Goal: Check status: Check status

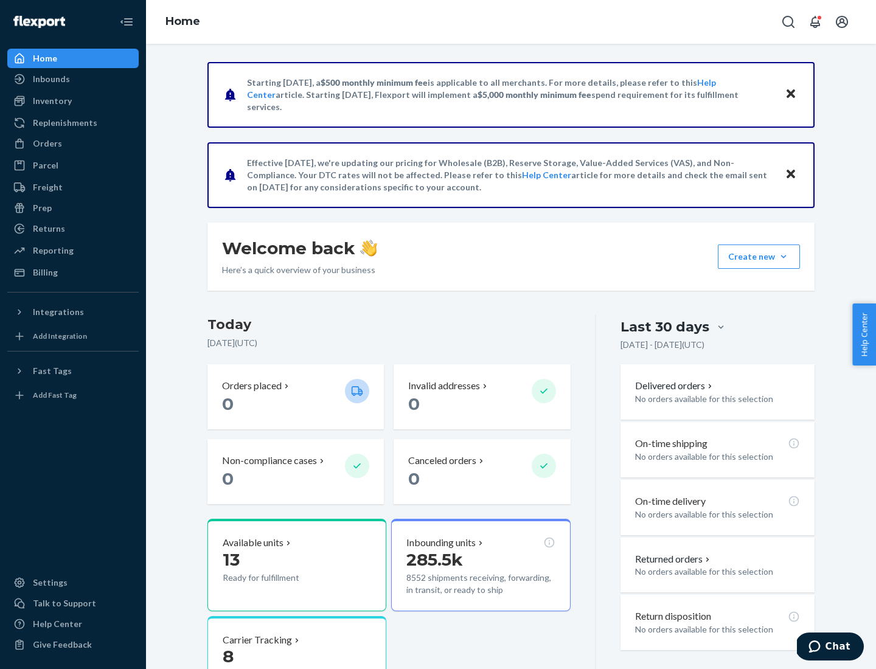
click at [784, 257] on button "Create new Create new inbound Create new order Create new product" at bounding box center [759, 257] width 82 height 24
click at [50, 79] on div "Inbounds" at bounding box center [51, 79] width 37 height 12
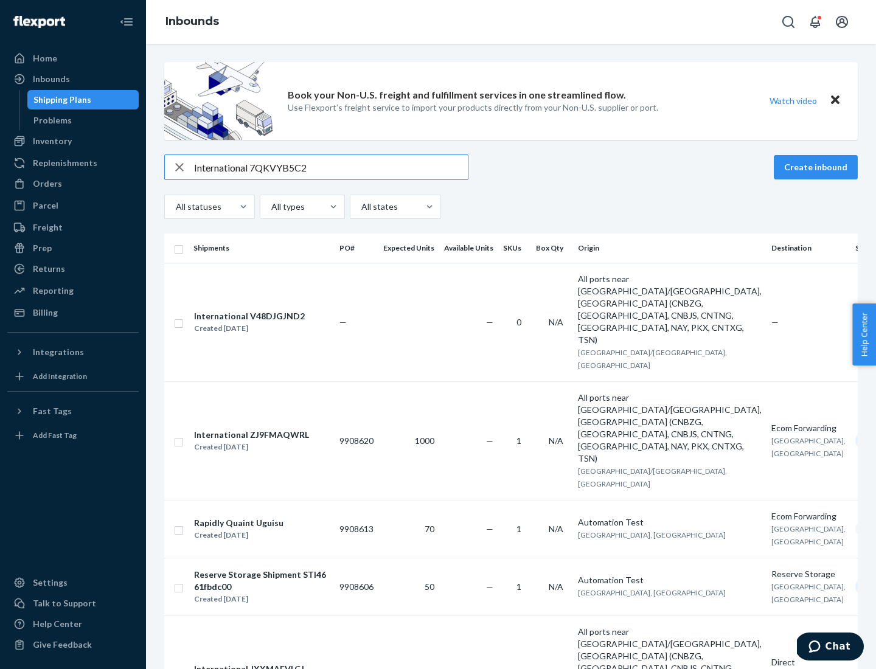
type input "International 7QKVYB5C29"
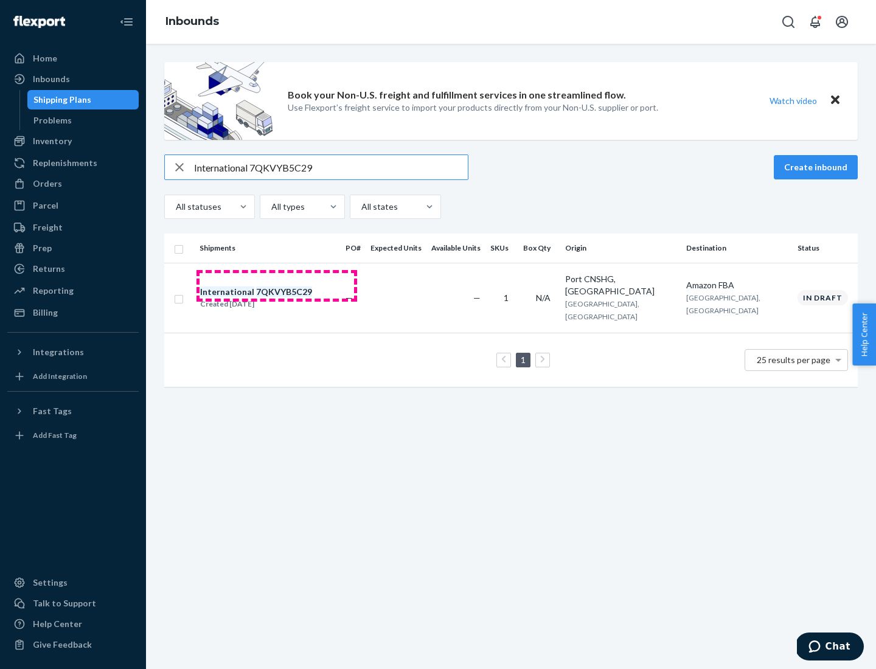
click at [277, 298] on div "Created [DATE]" at bounding box center [256, 304] width 112 height 12
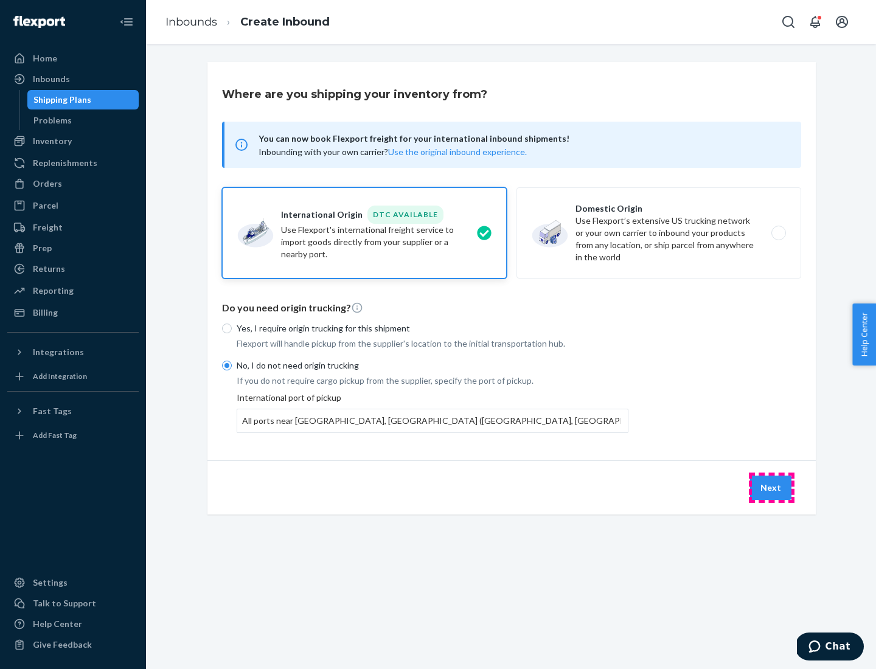
click at [771, 487] on button "Next" at bounding box center [770, 488] width 41 height 24
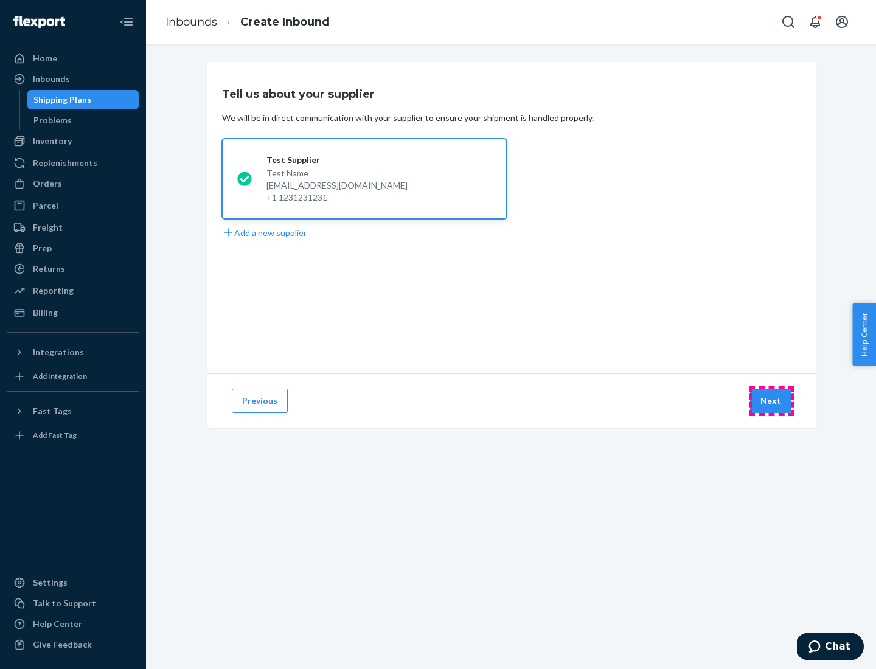
click at [771, 401] on button "Next" at bounding box center [770, 401] width 41 height 24
